Goal: Transaction & Acquisition: Subscribe to service/newsletter

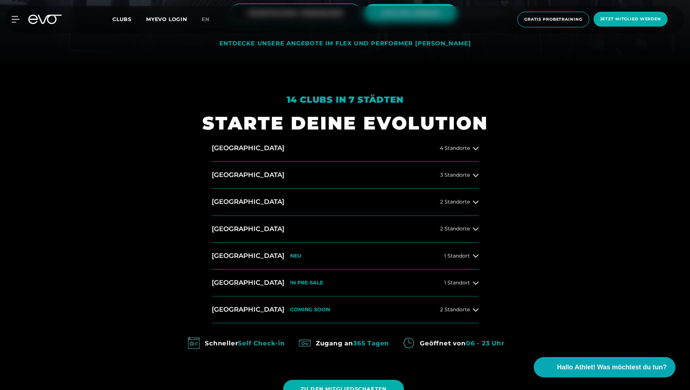
scroll to position [333, 0]
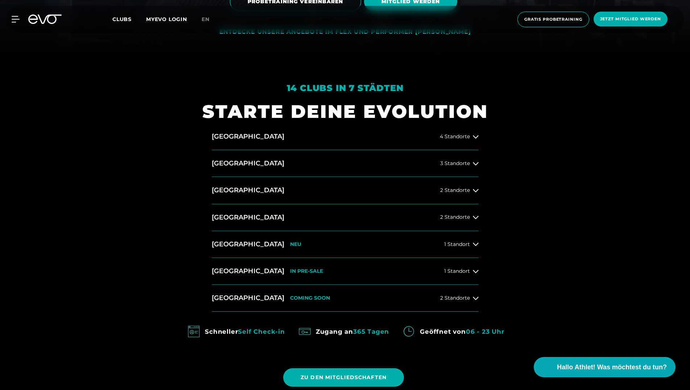
click at [480, 296] on div "[GEOGRAPHIC_DATA] 4 Standorte [GEOGRAPHIC_DATA] 3 Standorte [GEOGRAPHIC_DATA] 2…" at bounding box center [345, 217] width 278 height 188
click at [477, 297] on icon at bounding box center [476, 297] width 6 height 3
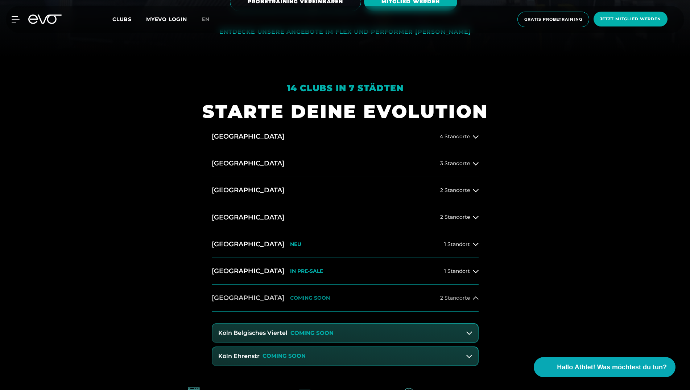
click at [477, 297] on icon at bounding box center [476, 298] width 6 height 6
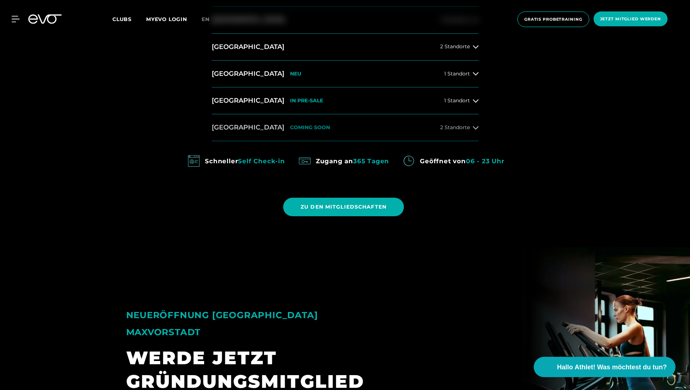
scroll to position [518, 0]
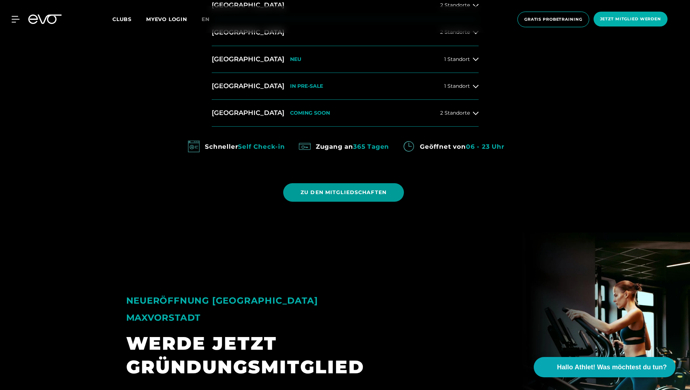
click at [336, 189] on span "ZU DEN MITGLIEDSCHAFTEN" at bounding box center [343, 192] width 86 height 8
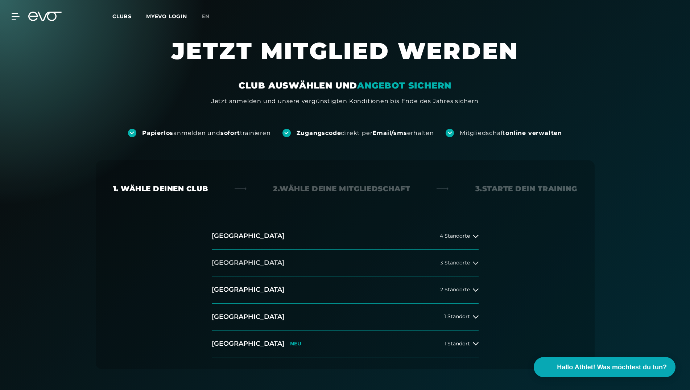
click at [477, 262] on icon at bounding box center [476, 263] width 6 height 6
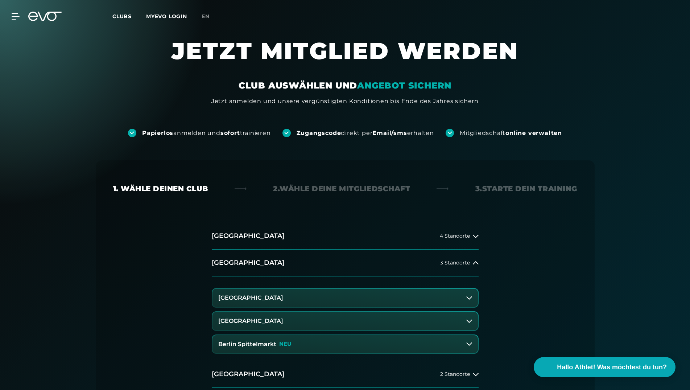
click at [366, 298] on button "[GEOGRAPHIC_DATA]" at bounding box center [344, 297] width 265 height 18
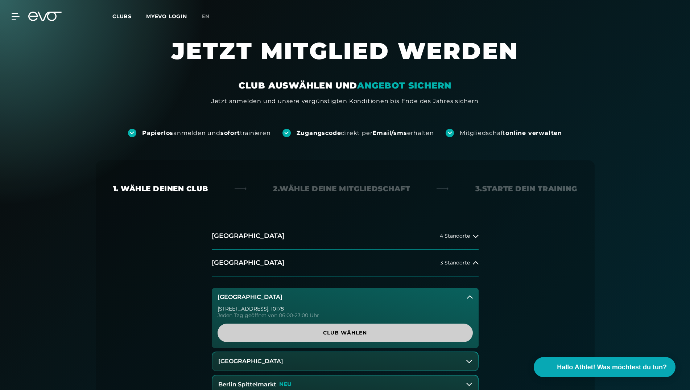
click at [350, 336] on span "Club wählen" at bounding box center [345, 333] width 220 height 8
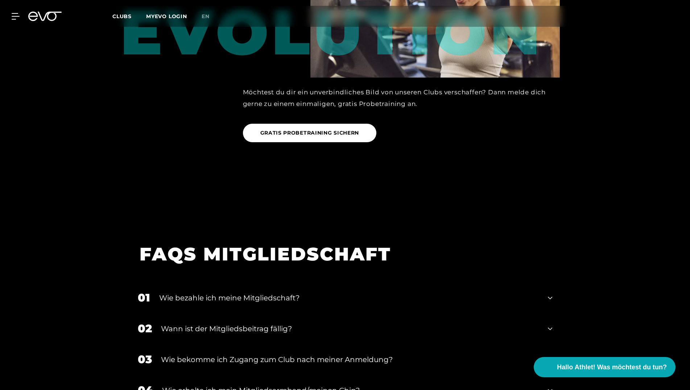
scroll to position [1047, 0]
